Goal: Task Accomplishment & Management: Complete application form

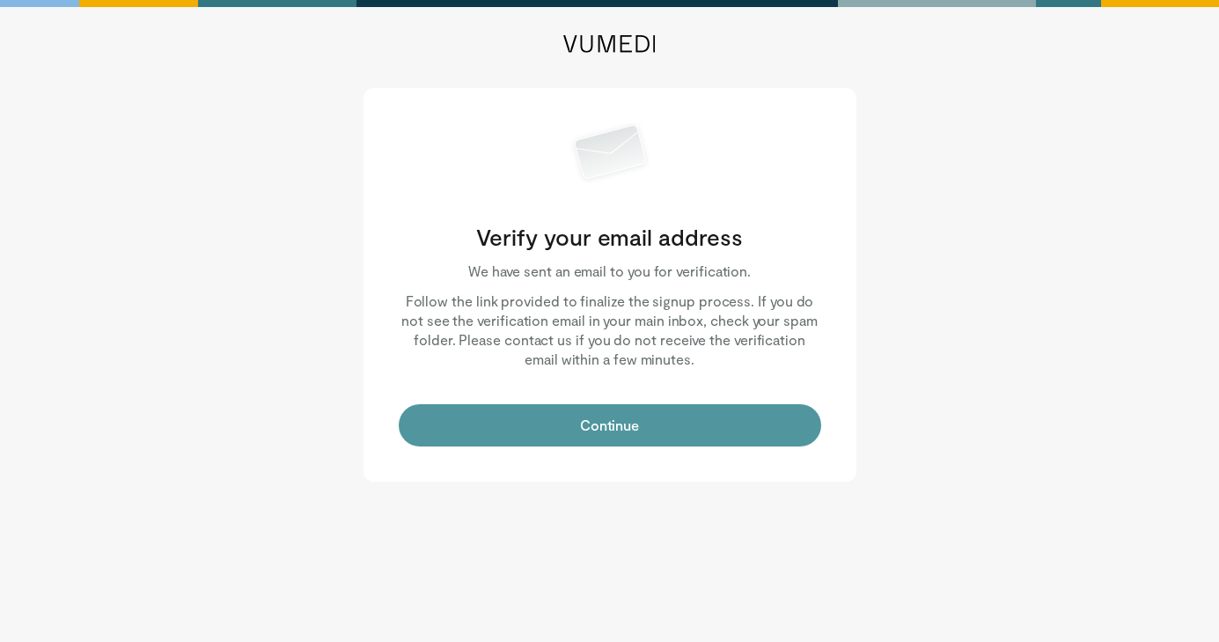
click at [607, 429] on button "Continue" at bounding box center [610, 425] width 423 height 42
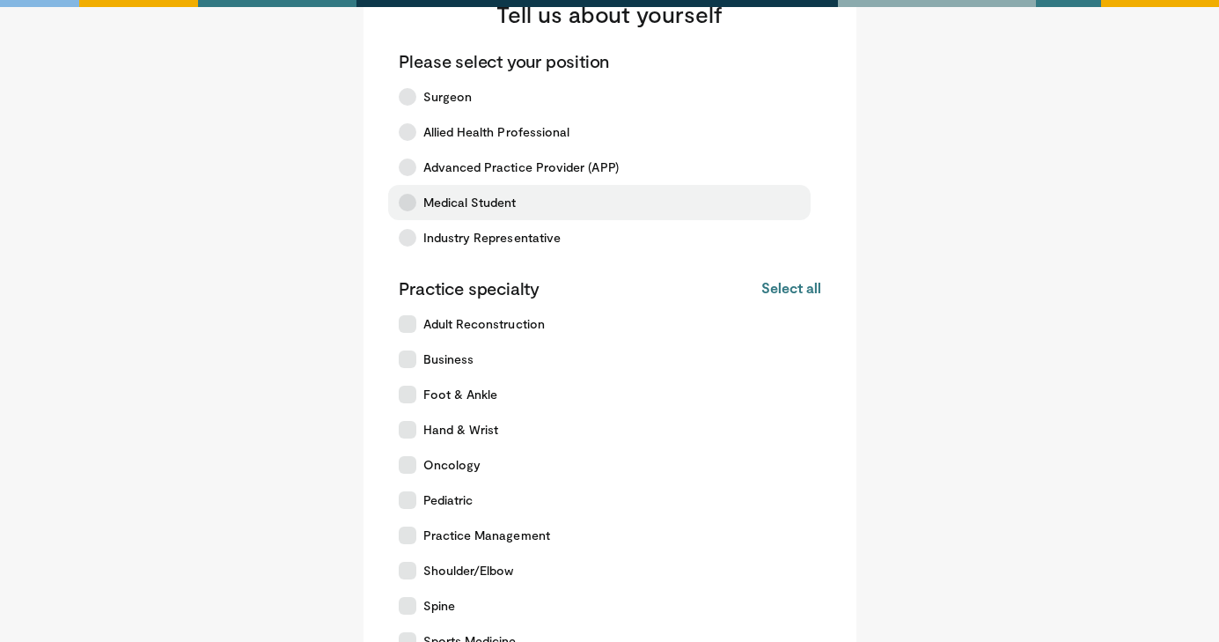
scroll to position [96, 0]
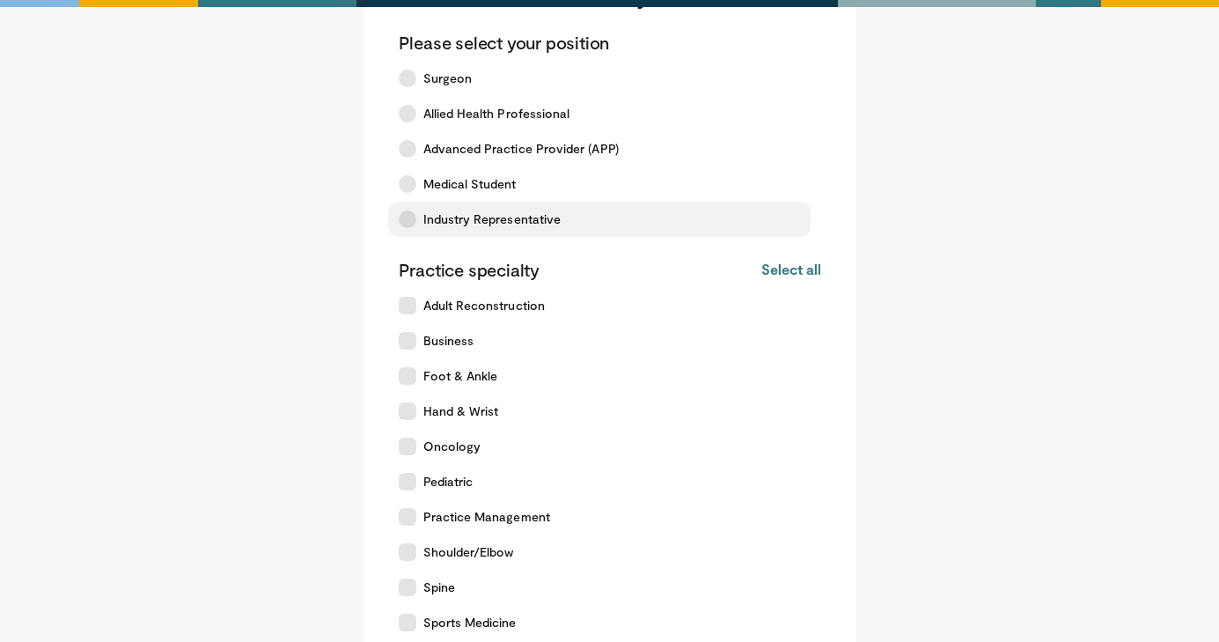
click at [411, 222] on icon at bounding box center [408, 219] width 18 height 18
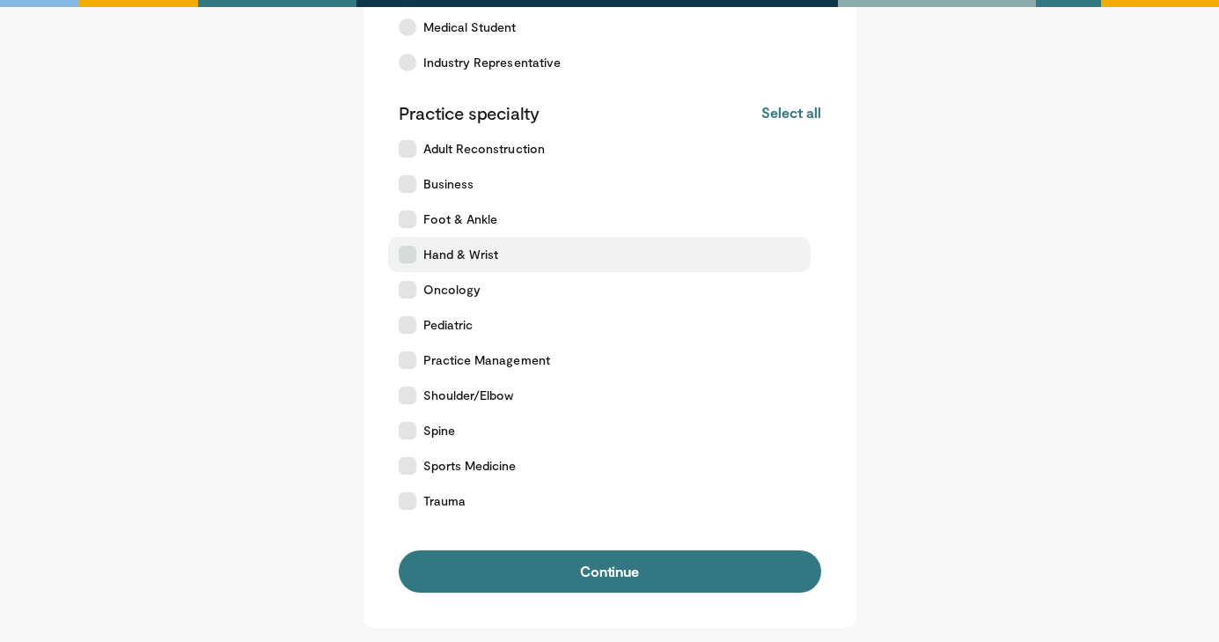
scroll to position [256, 0]
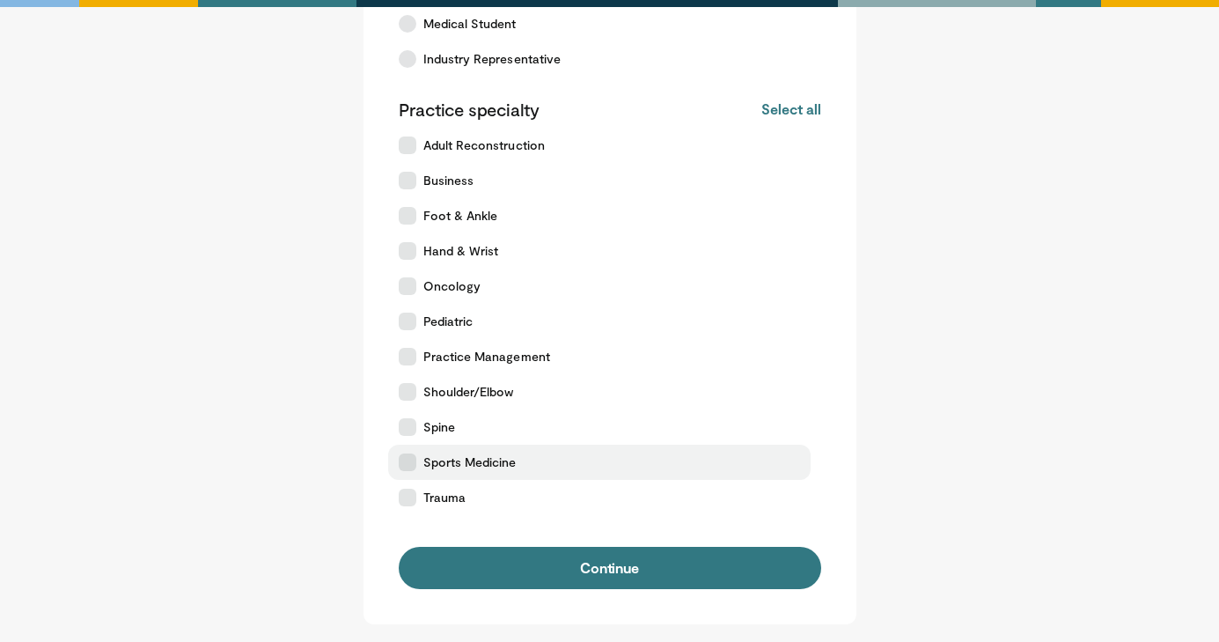
click at [407, 468] on icon at bounding box center [408, 462] width 18 height 18
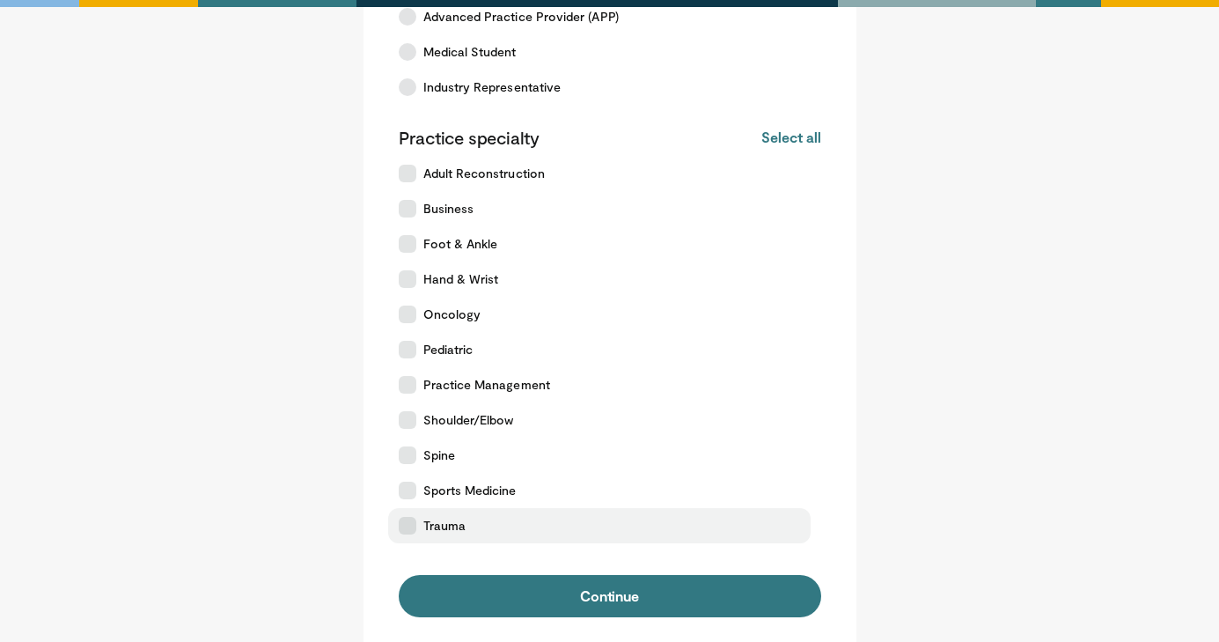
scroll to position [229, 0]
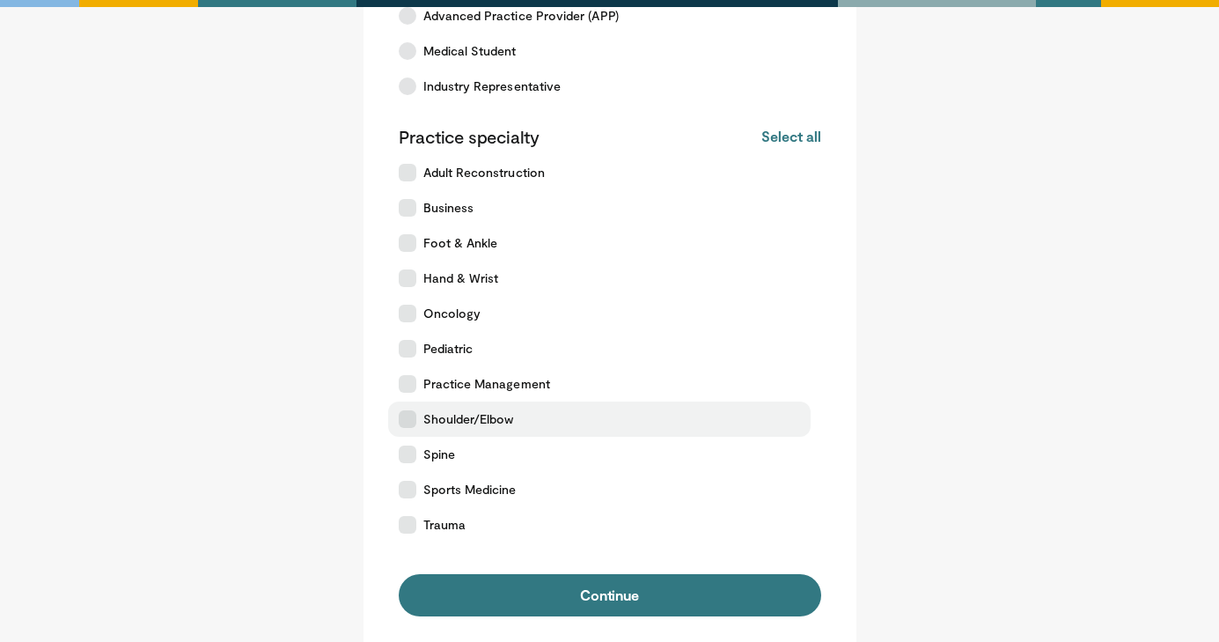
click at [408, 416] on icon at bounding box center [408, 419] width 18 height 18
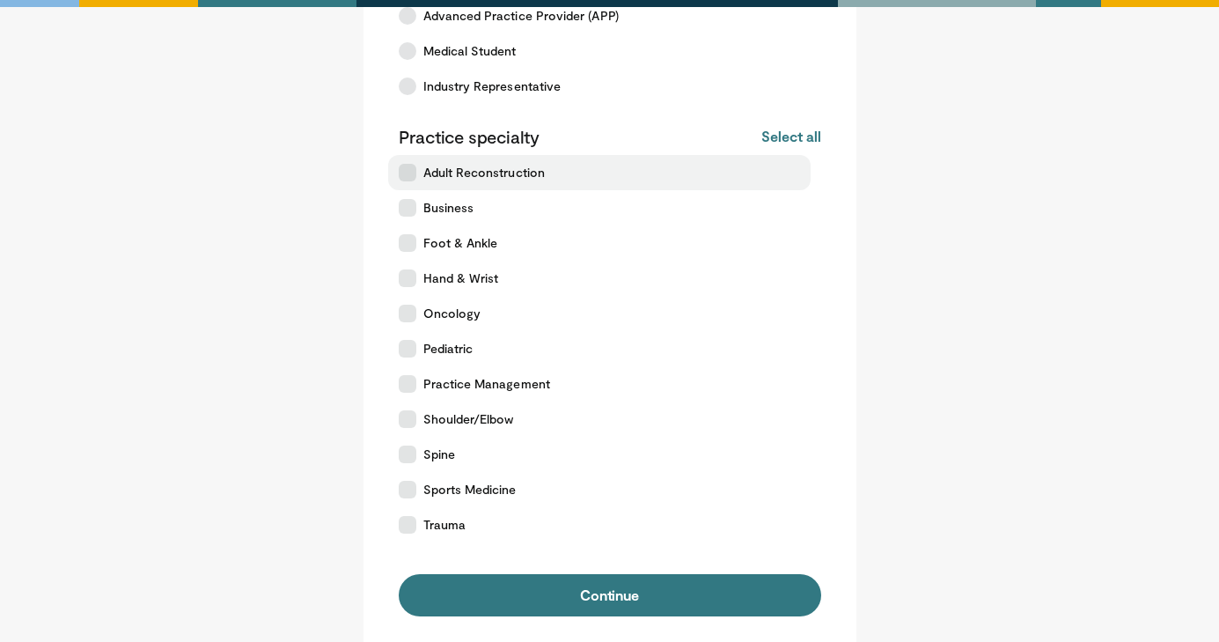
click at [425, 158] on label "Adult Reconstruction" at bounding box center [599, 172] width 423 height 35
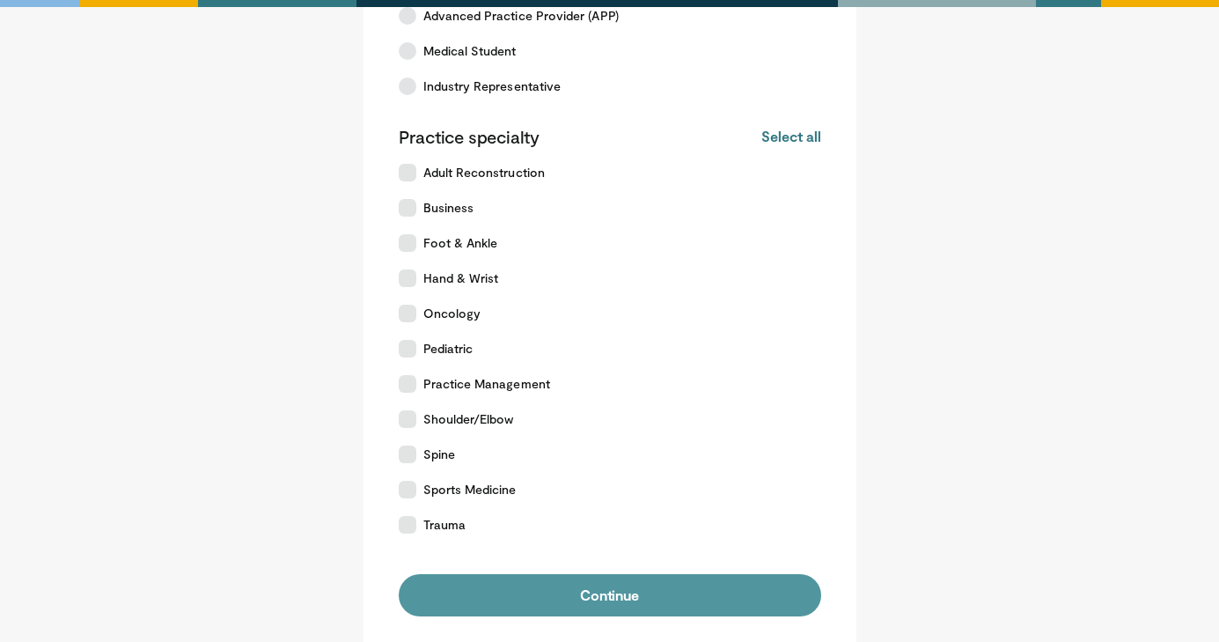
click at [695, 604] on button "Continue" at bounding box center [610, 595] width 423 height 42
